Goal: Register for event/course

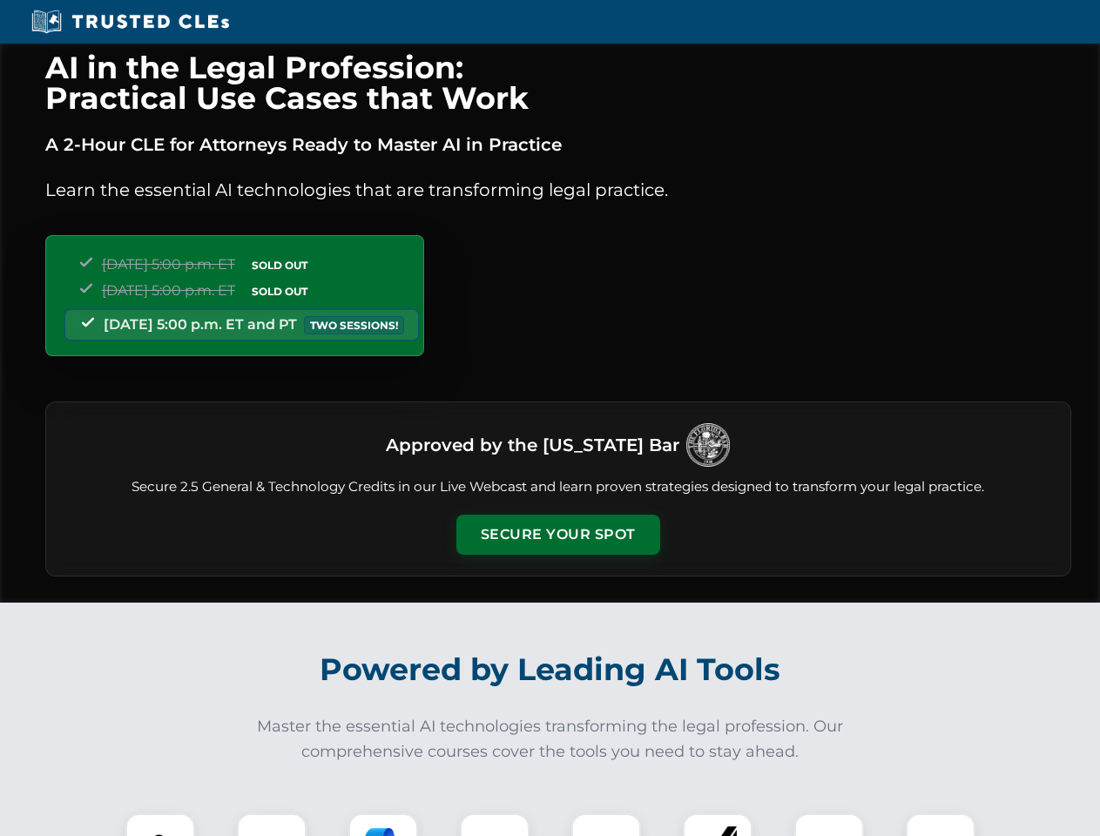
click at [557, 535] on button "Secure Your Spot" at bounding box center [558, 535] width 204 height 40
click at [160, 825] on img at bounding box center [160, 848] width 51 height 51
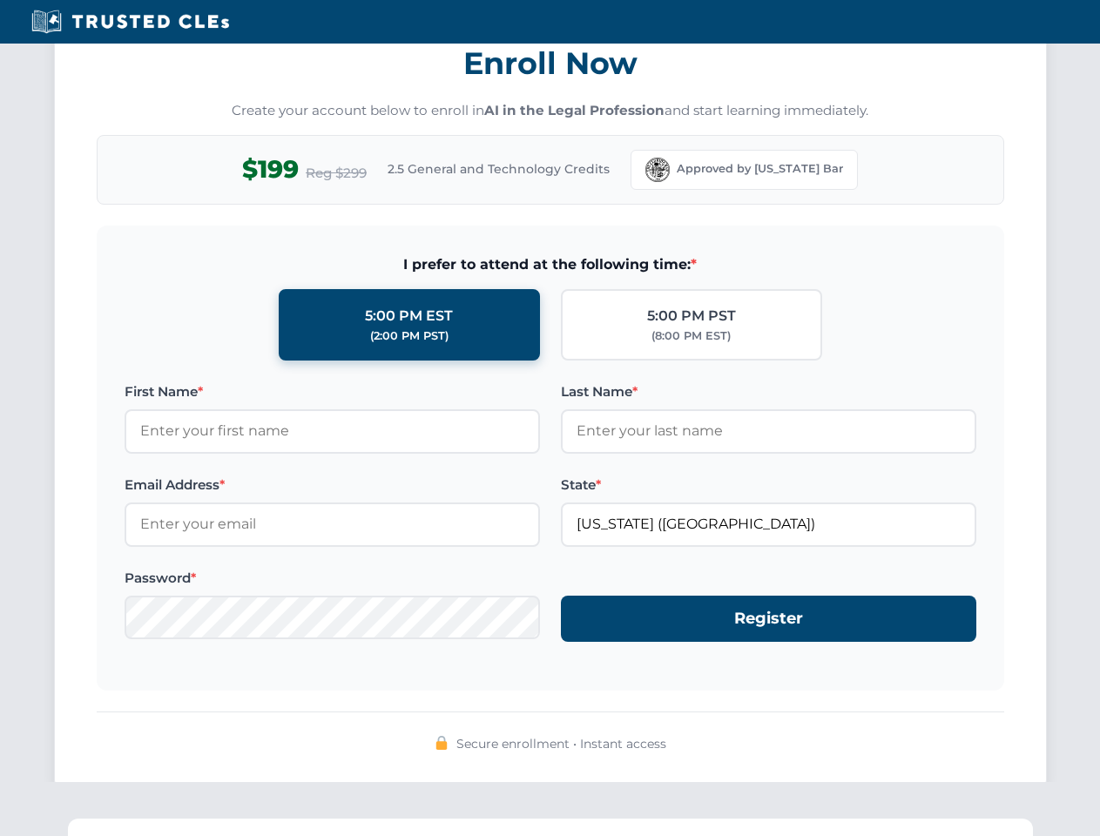
scroll to position [1709, 0]
